Goal: Transaction & Acquisition: Purchase product/service

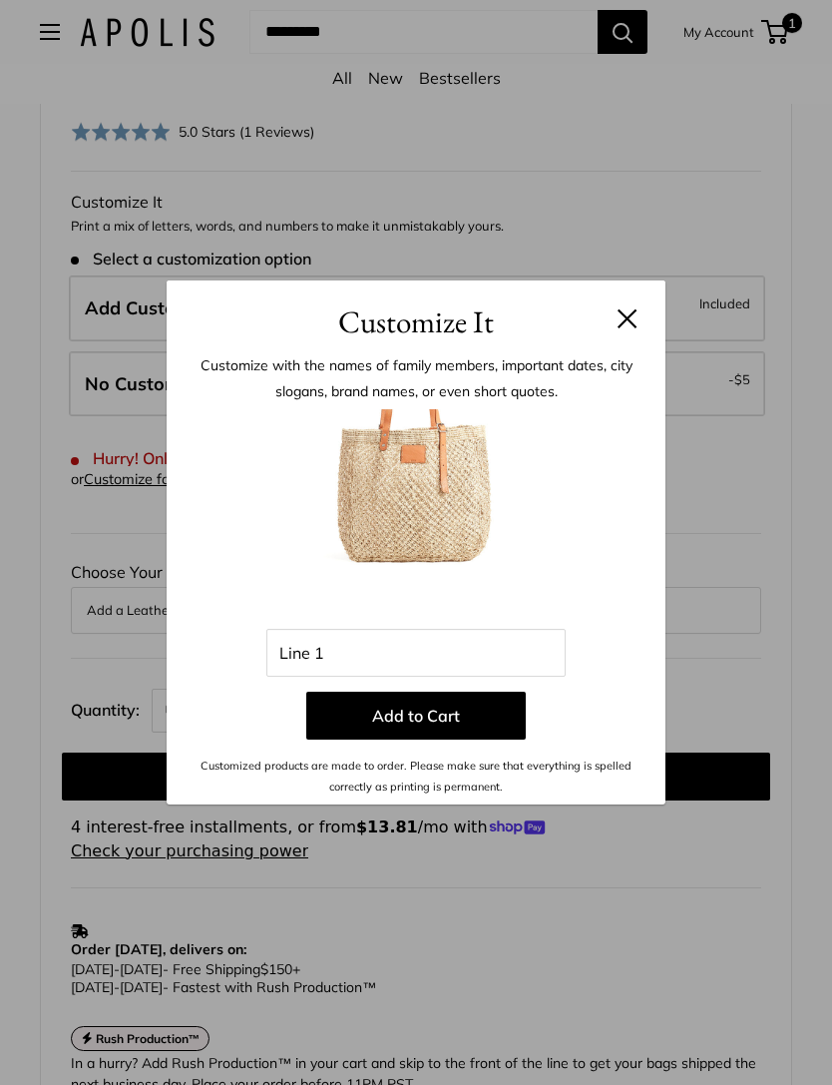
click at [620, 312] on button at bounding box center [628, 318] width 20 height 20
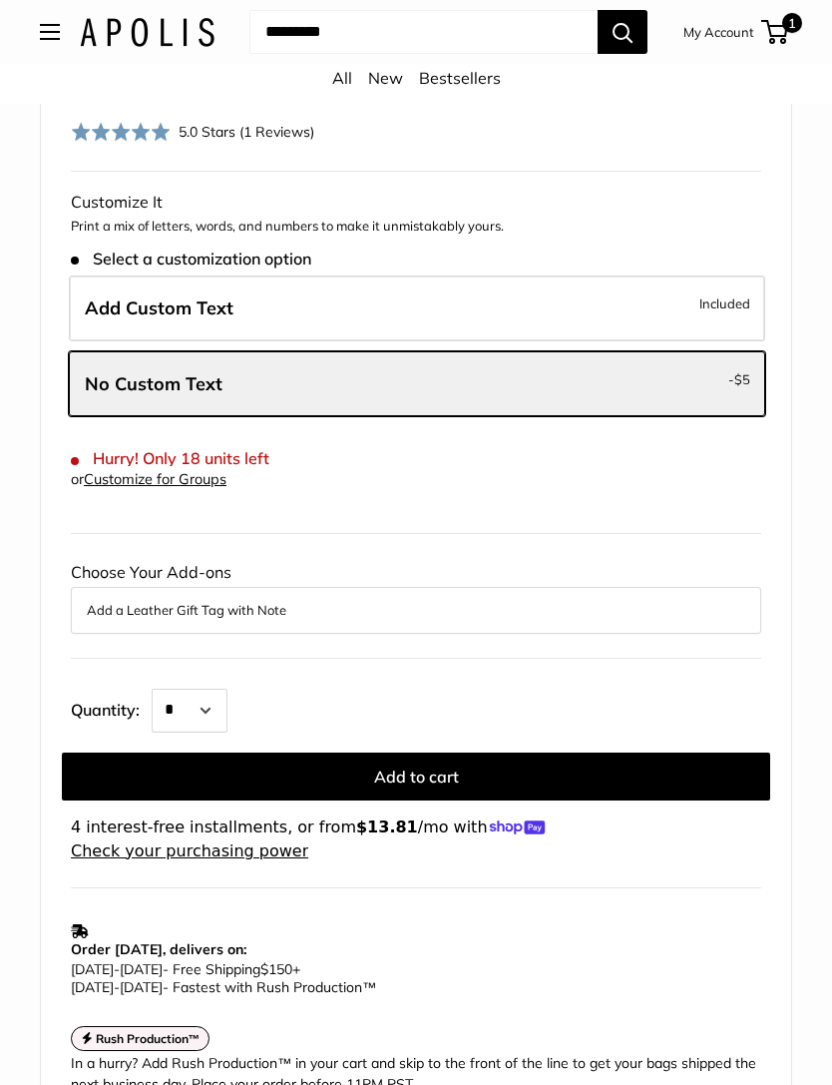
scroll to position [950, 0]
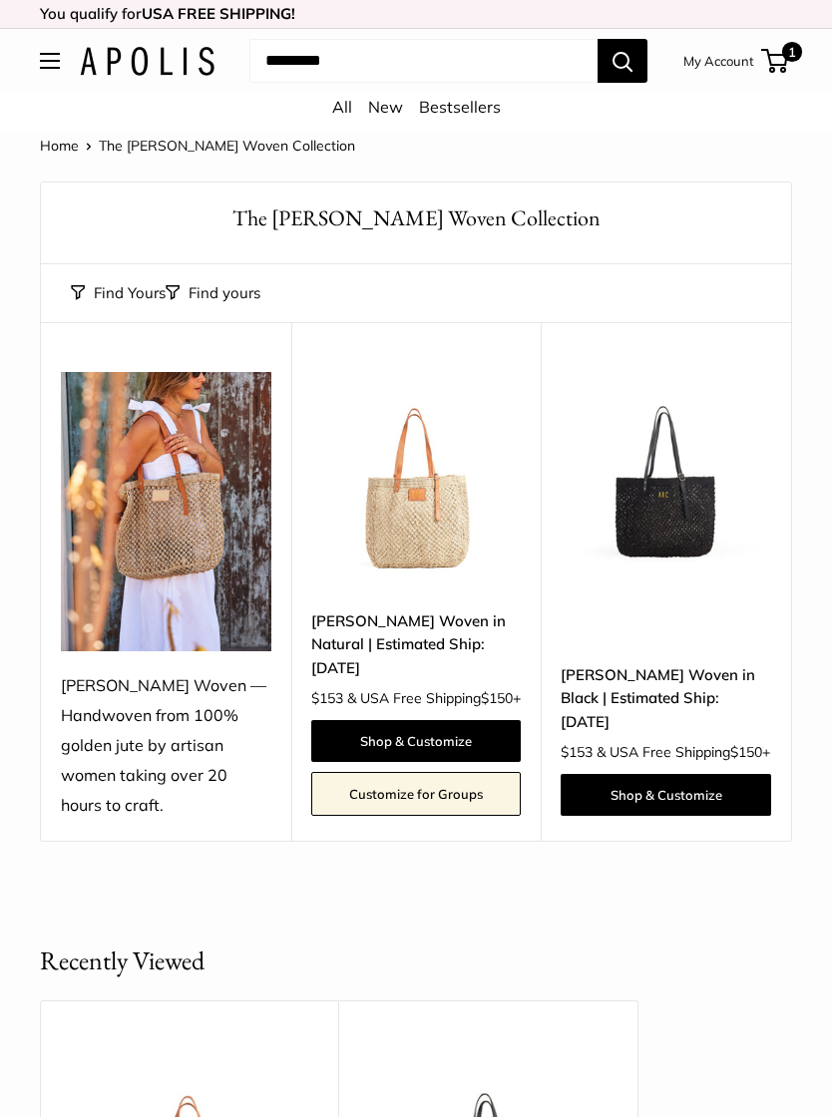
click at [387, 734] on link "Shop & Customize" at bounding box center [416, 741] width 211 height 42
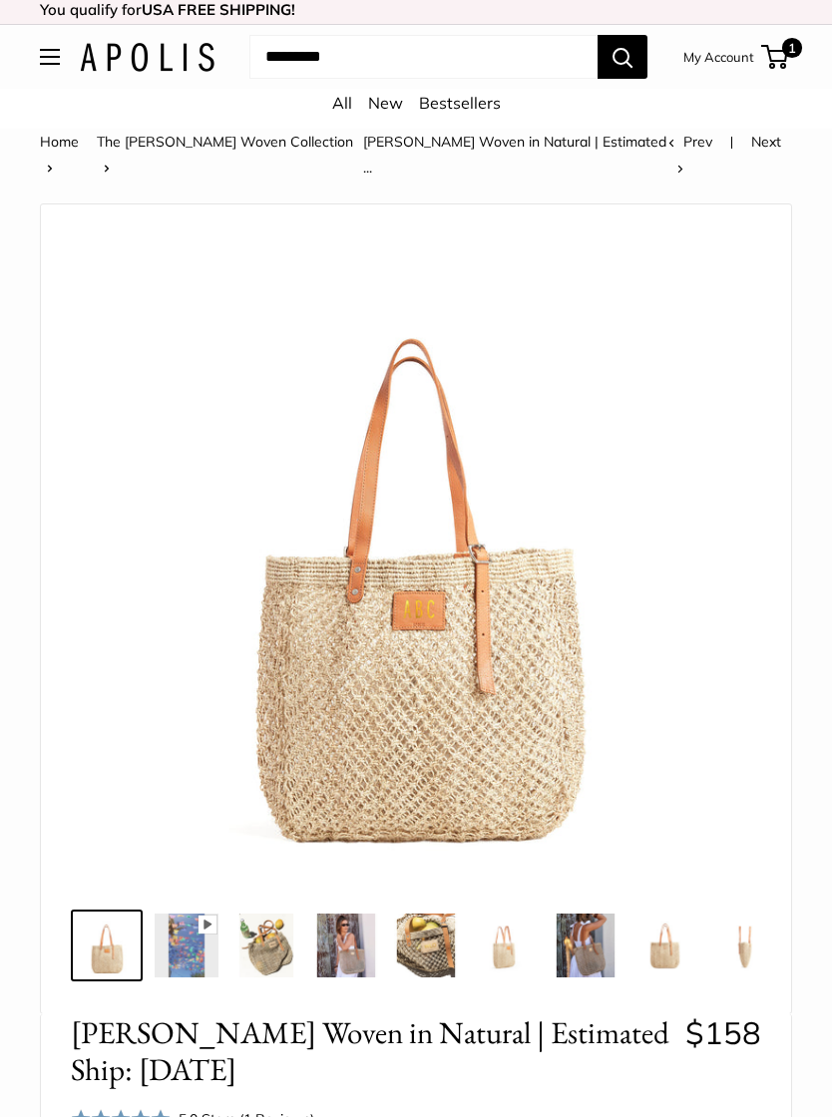
scroll to position [28, 0]
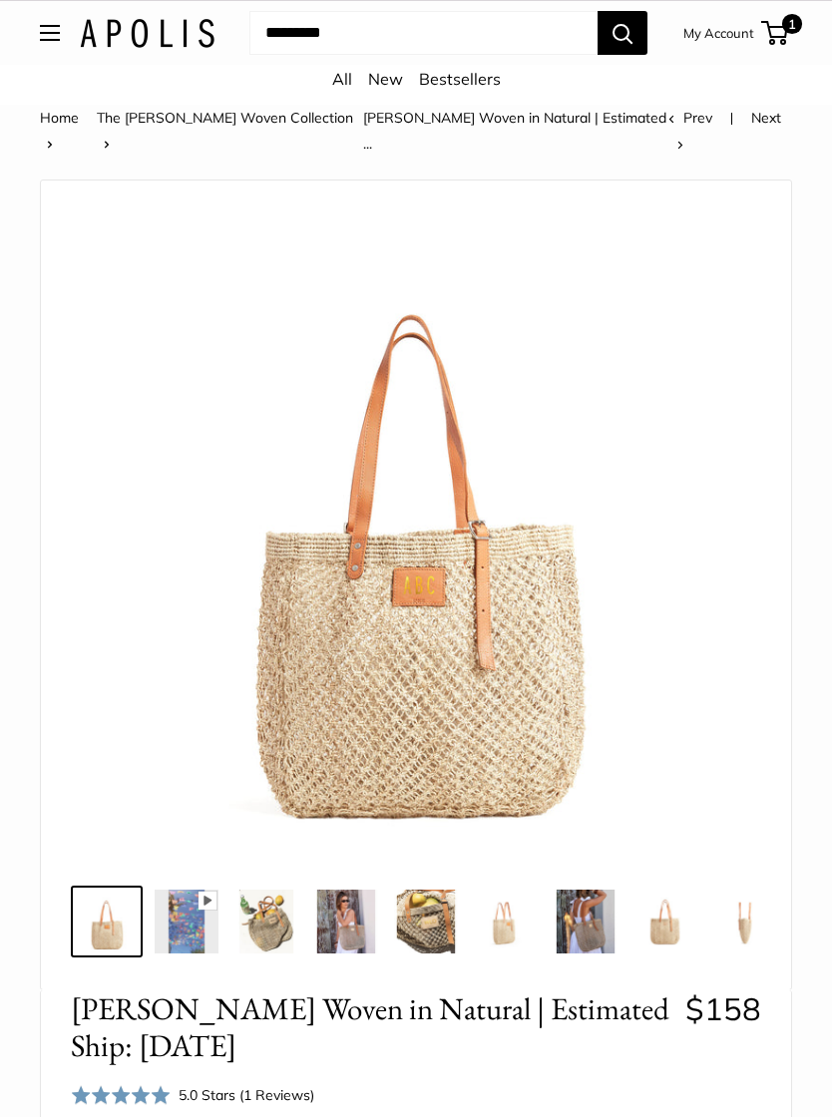
click at [370, 638] on img at bounding box center [416, 531] width 661 height 661
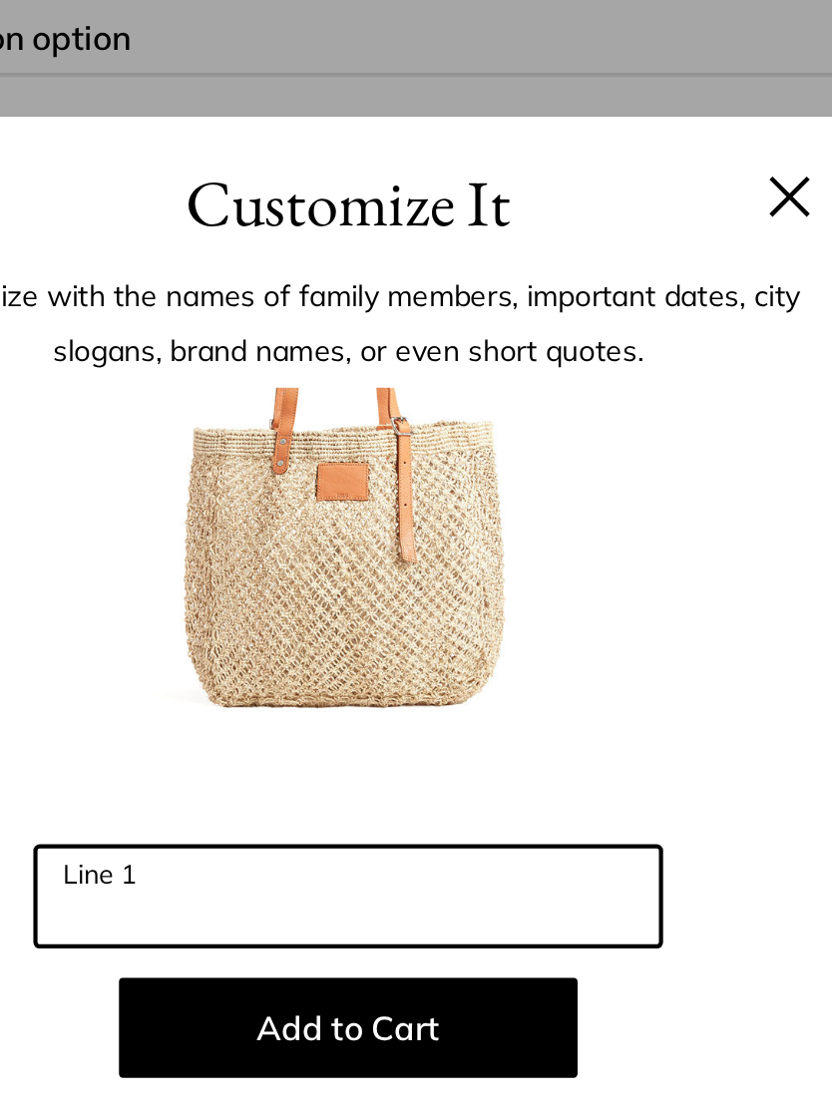
click at [266, 646] on input "Line 1" at bounding box center [415, 670] width 299 height 48
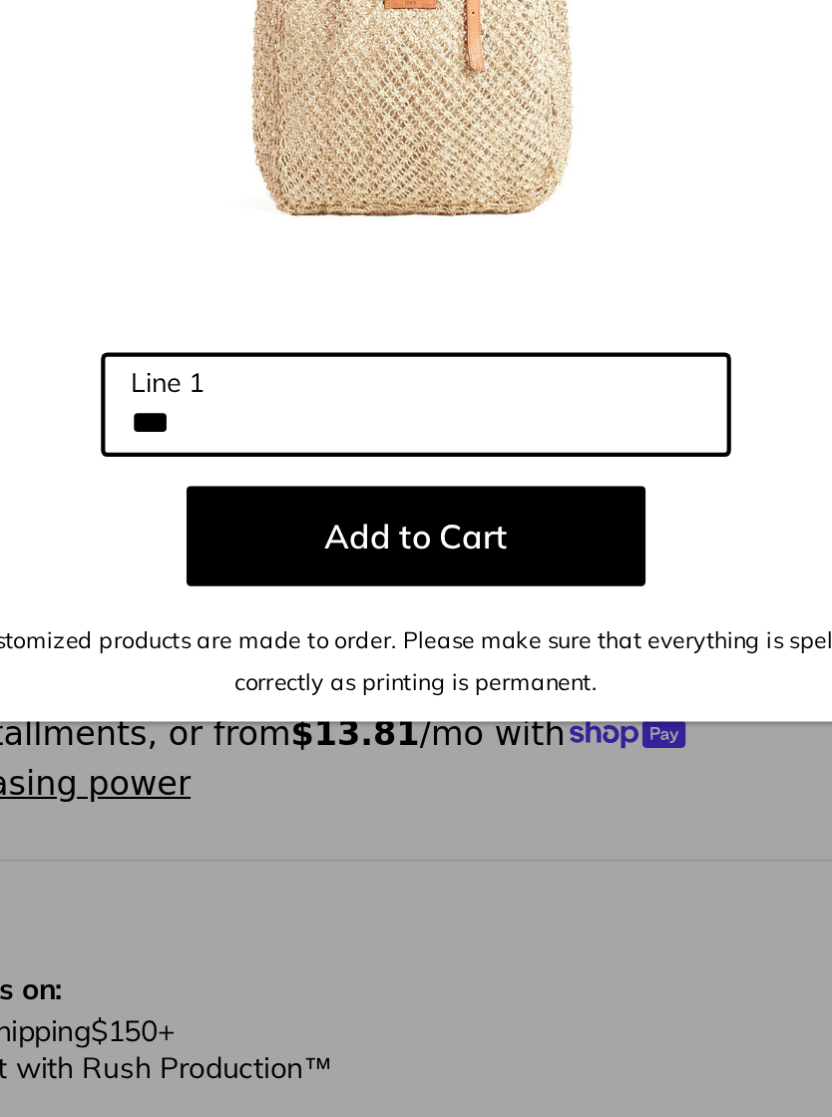
type input "***"
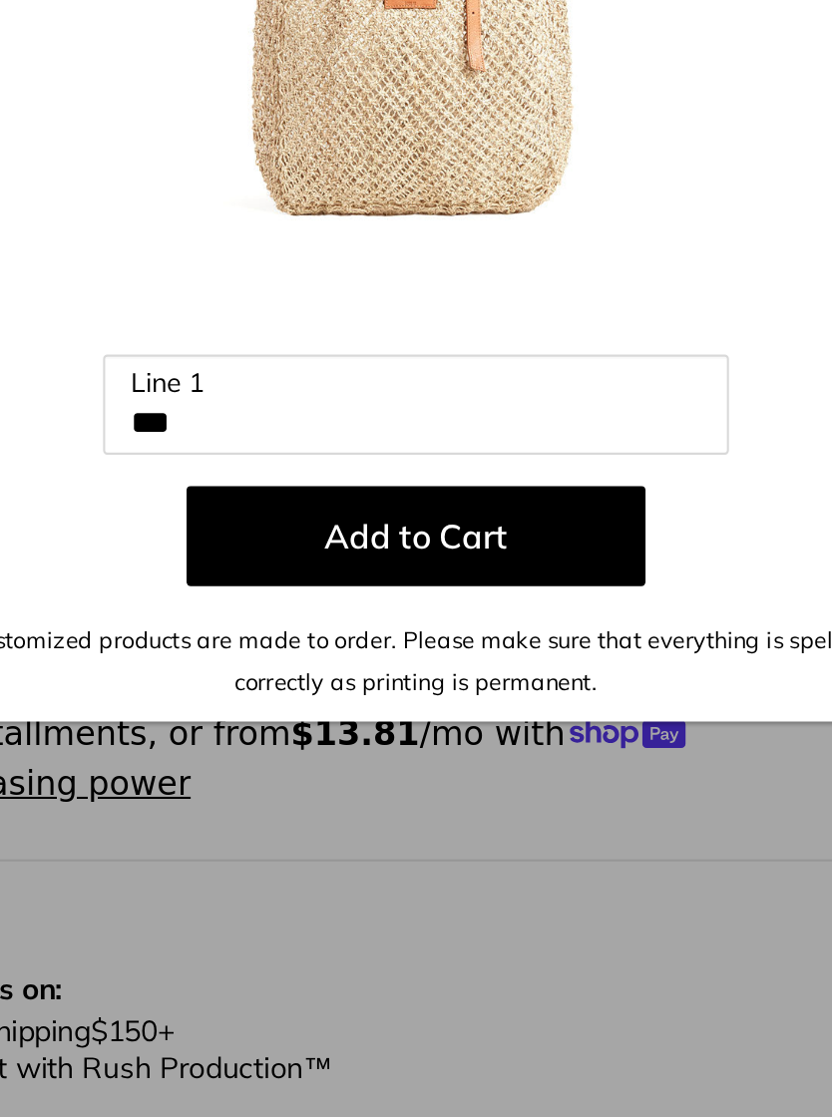
click at [306, 708] on button "Add to Cart" at bounding box center [416, 732] width 220 height 48
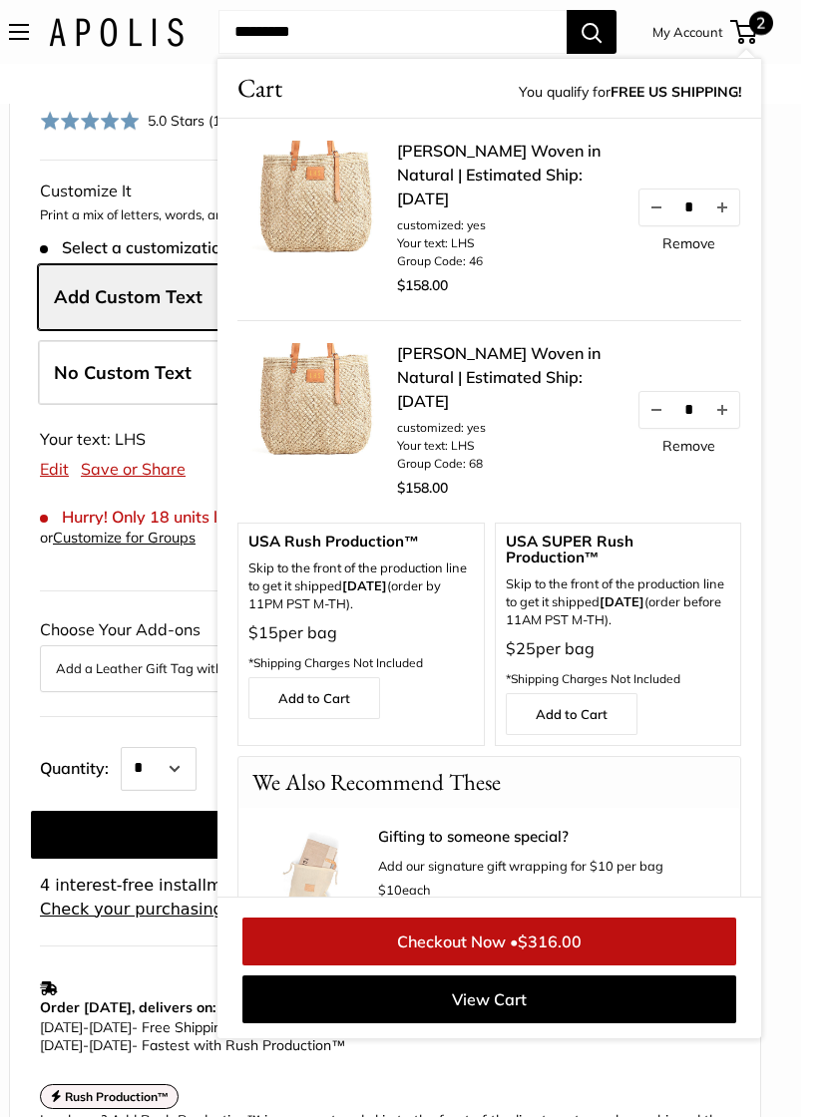
scroll to position [1109, 0]
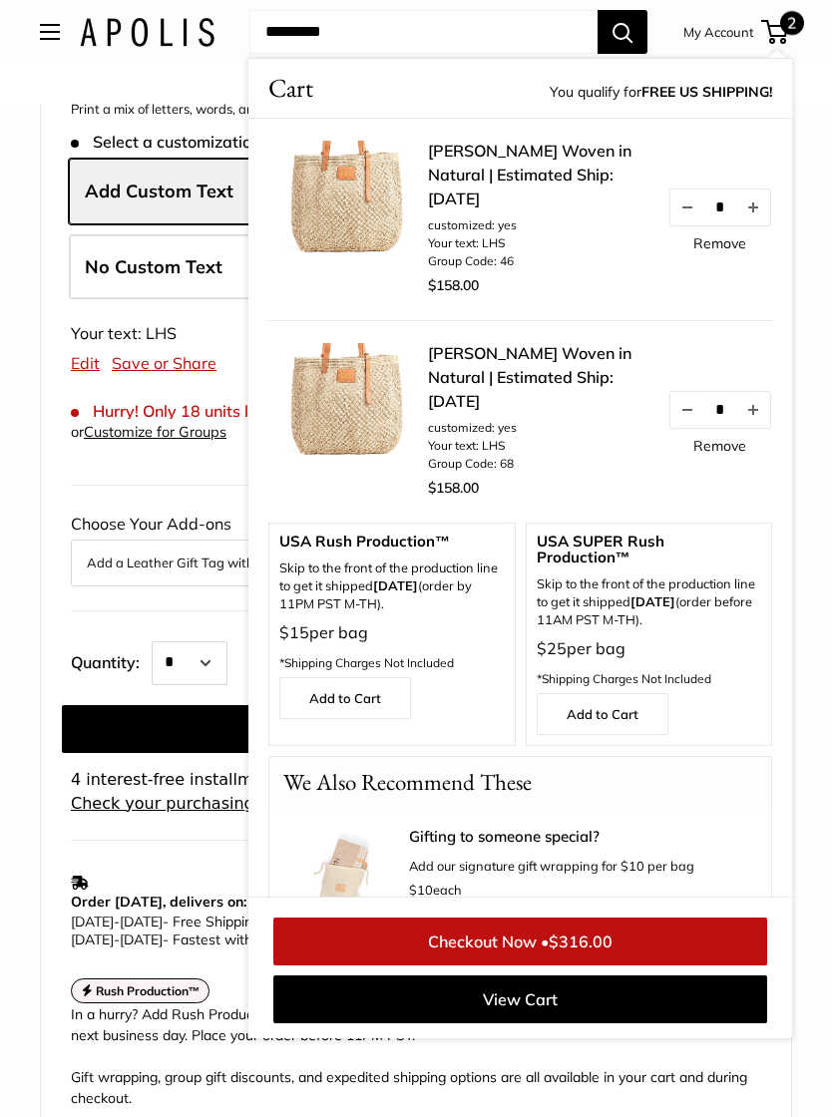
click at [721, 452] on link "Remove" at bounding box center [719, 446] width 53 height 14
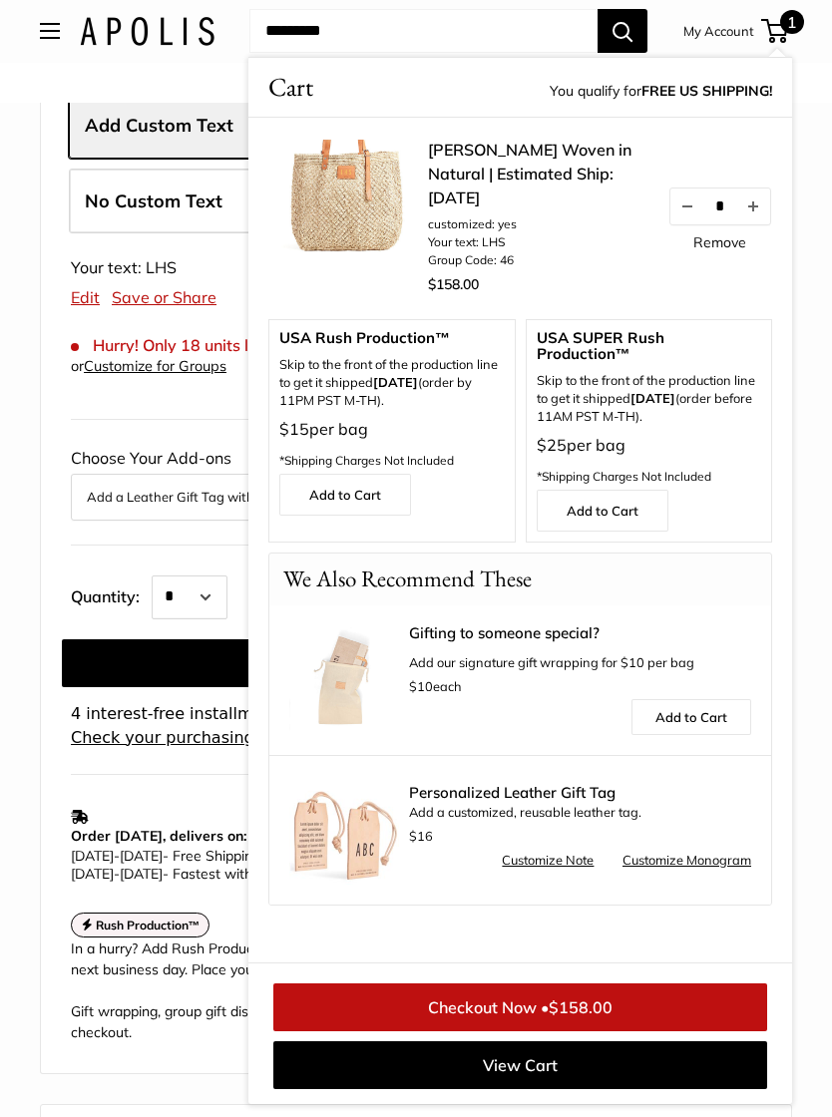
scroll to position [1174, 0]
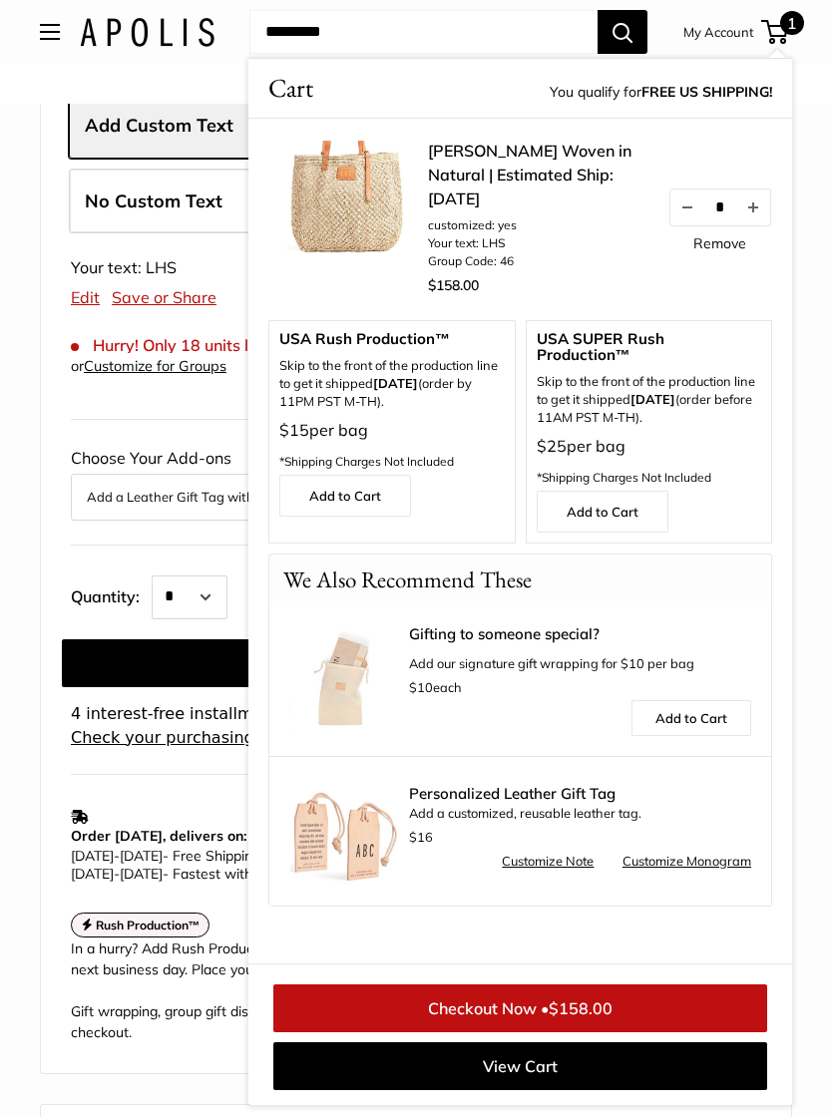
click at [540, 1033] on link "Checkout Now • $158.00" at bounding box center [520, 1009] width 494 height 48
